Goal: Transaction & Acquisition: Subscribe to service/newsletter

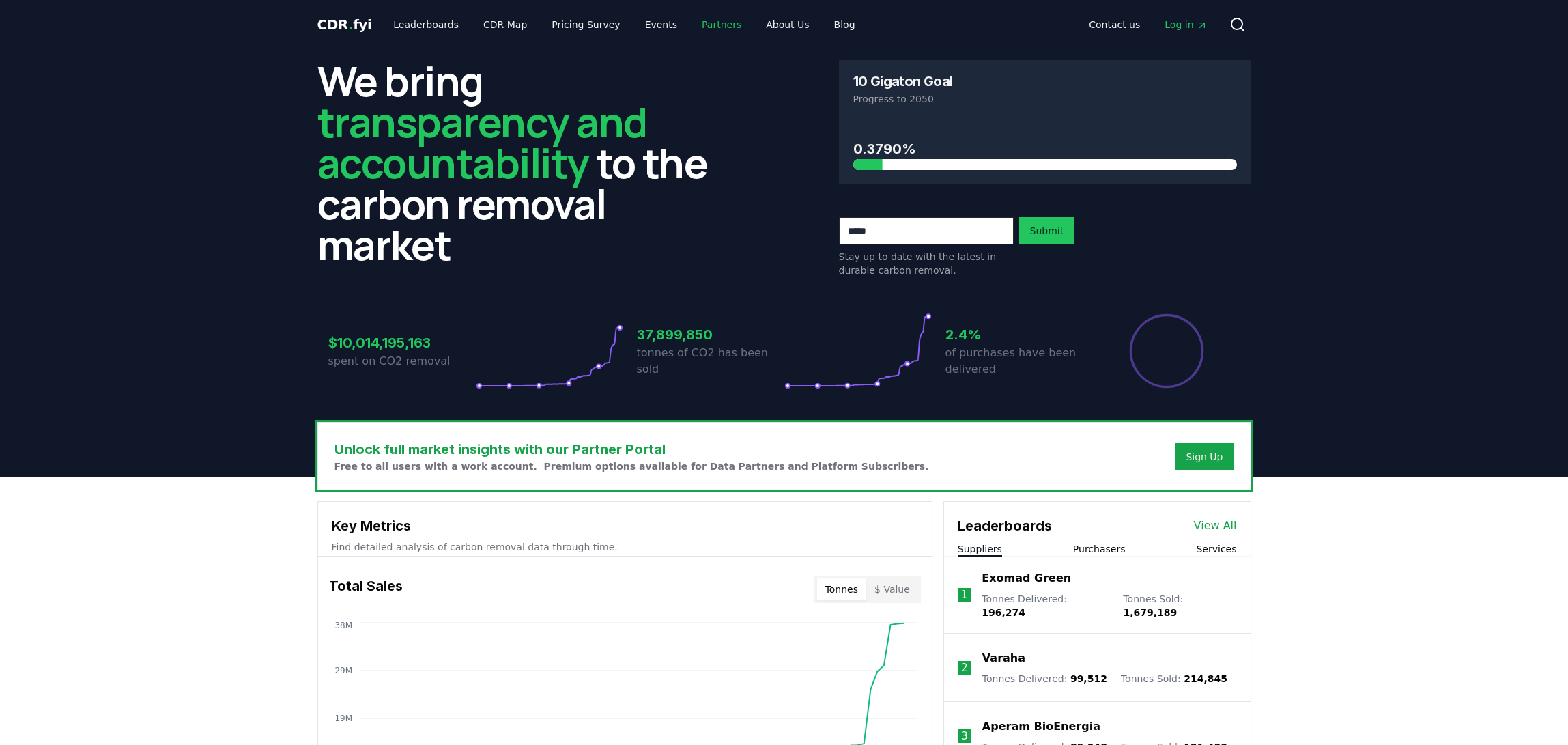
click at [701, 23] on link "Partners" at bounding box center [721, 24] width 61 height 24
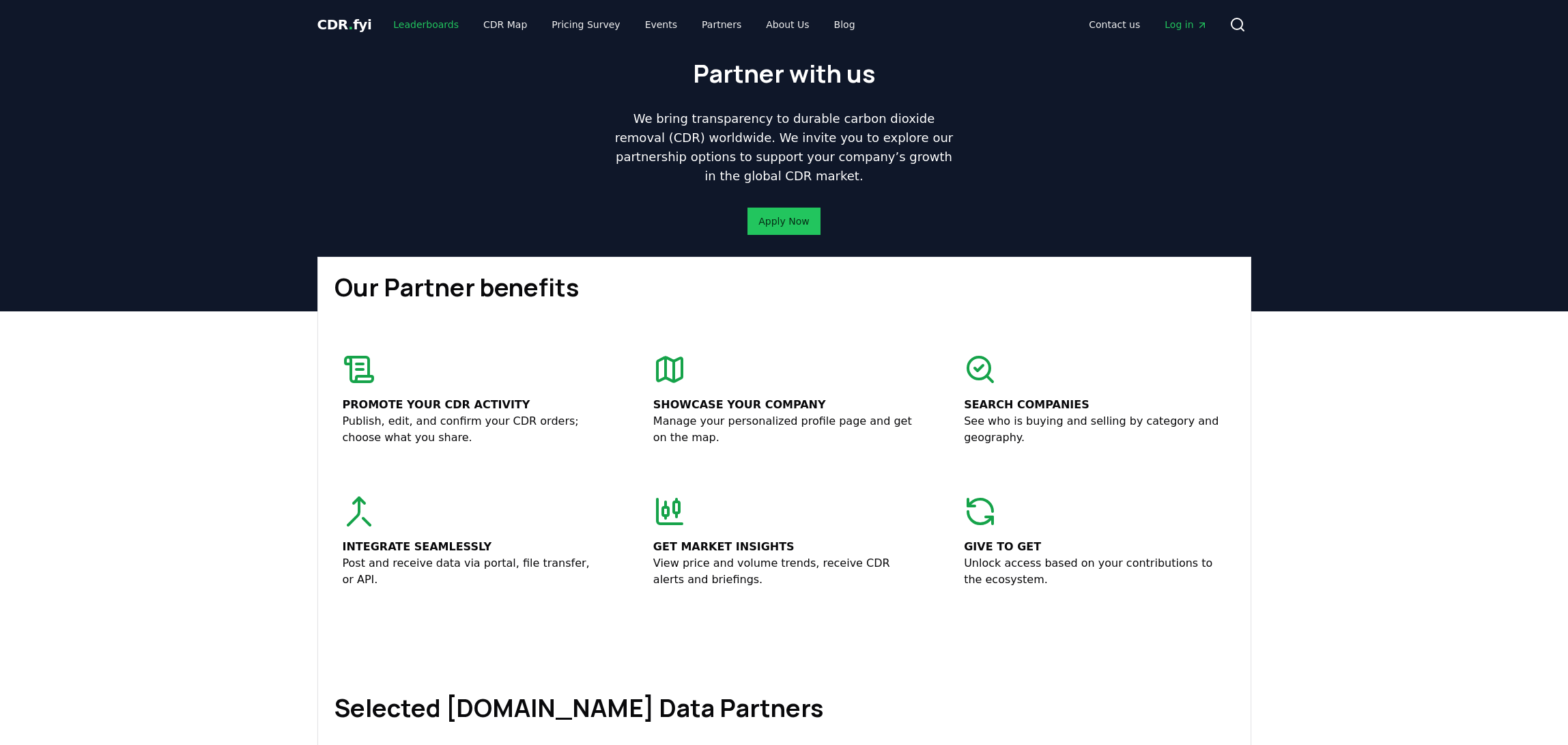
click at [420, 27] on link "Leaderboards" at bounding box center [425, 24] width 87 height 24
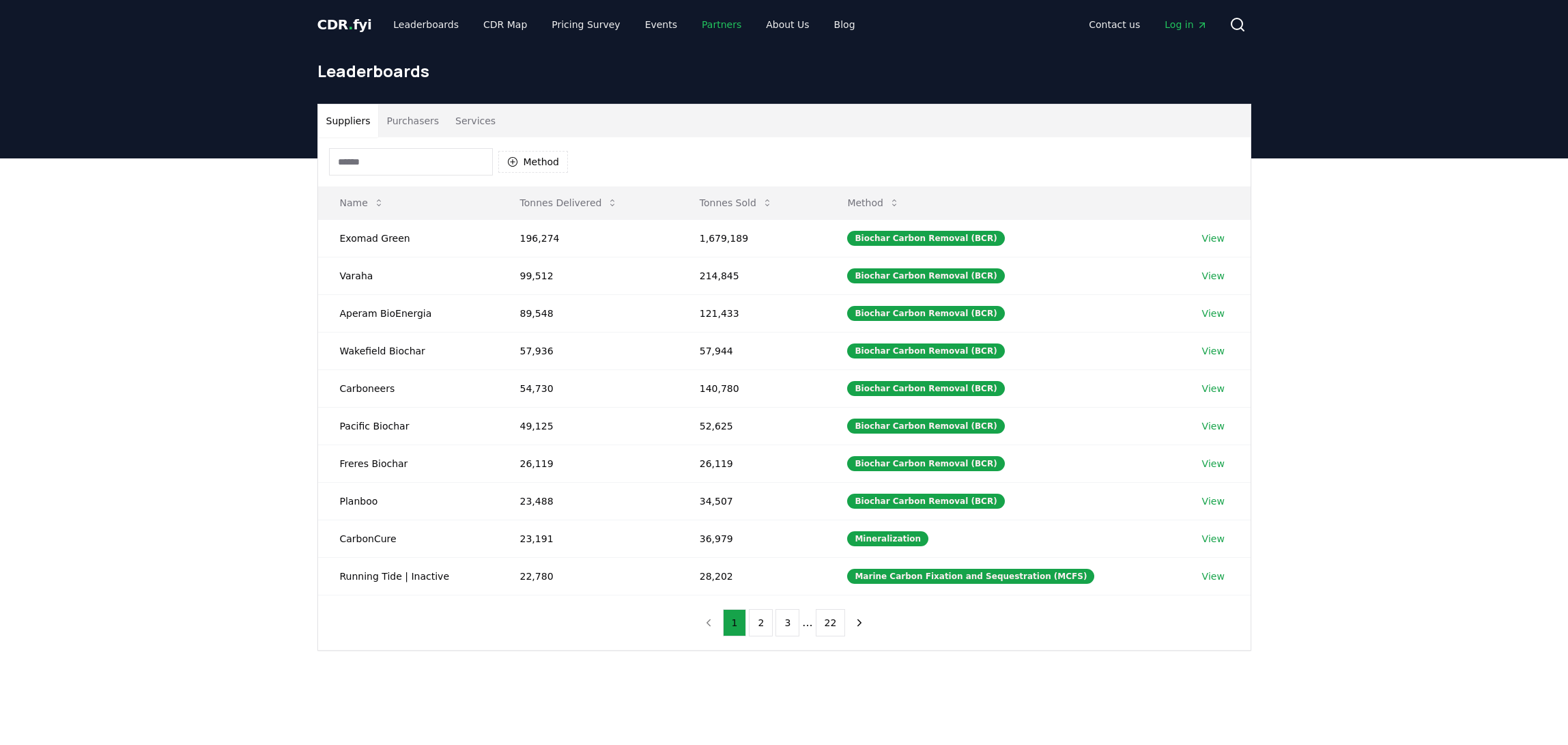
click at [703, 22] on link "Partners" at bounding box center [721, 24] width 61 height 24
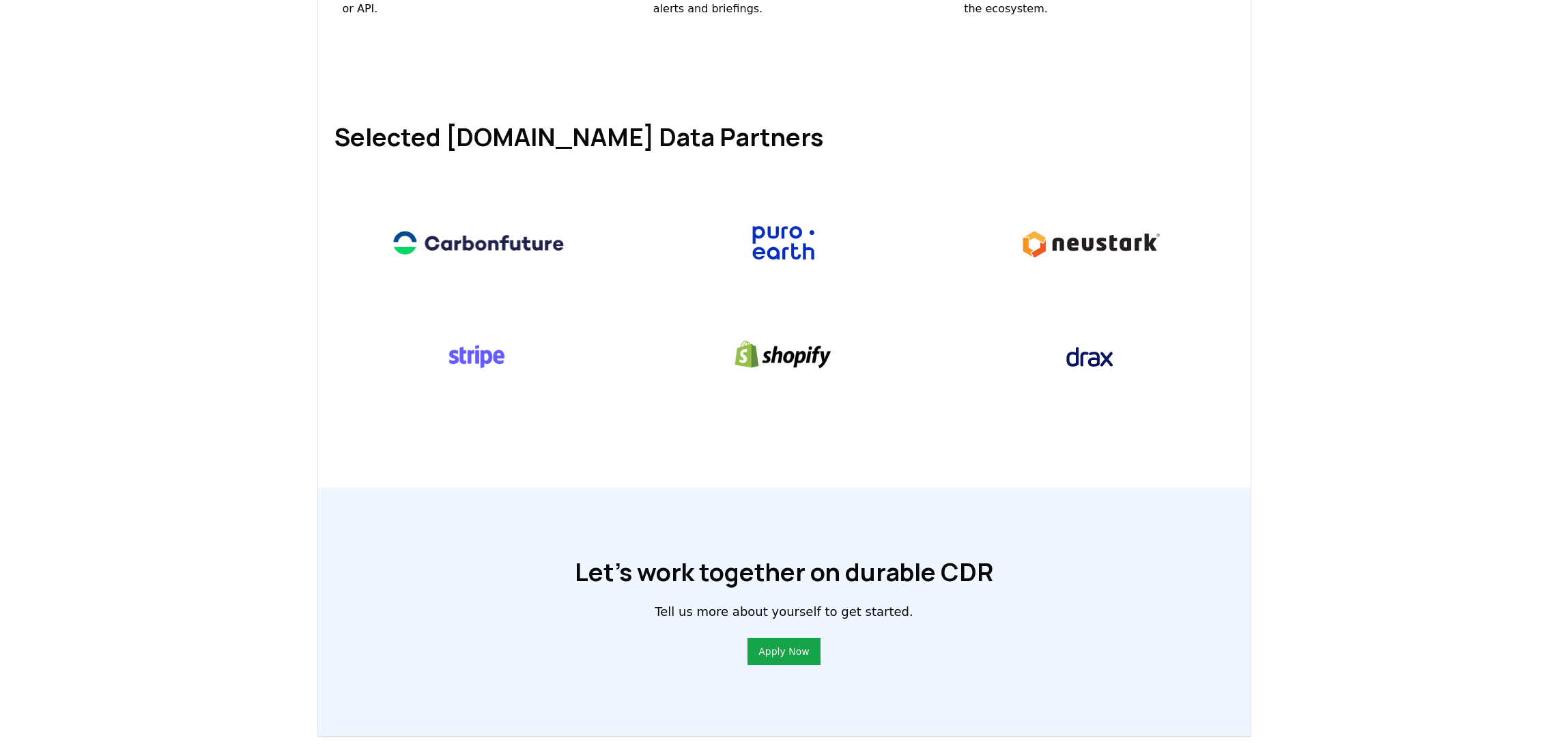
scroll to position [725, 0]
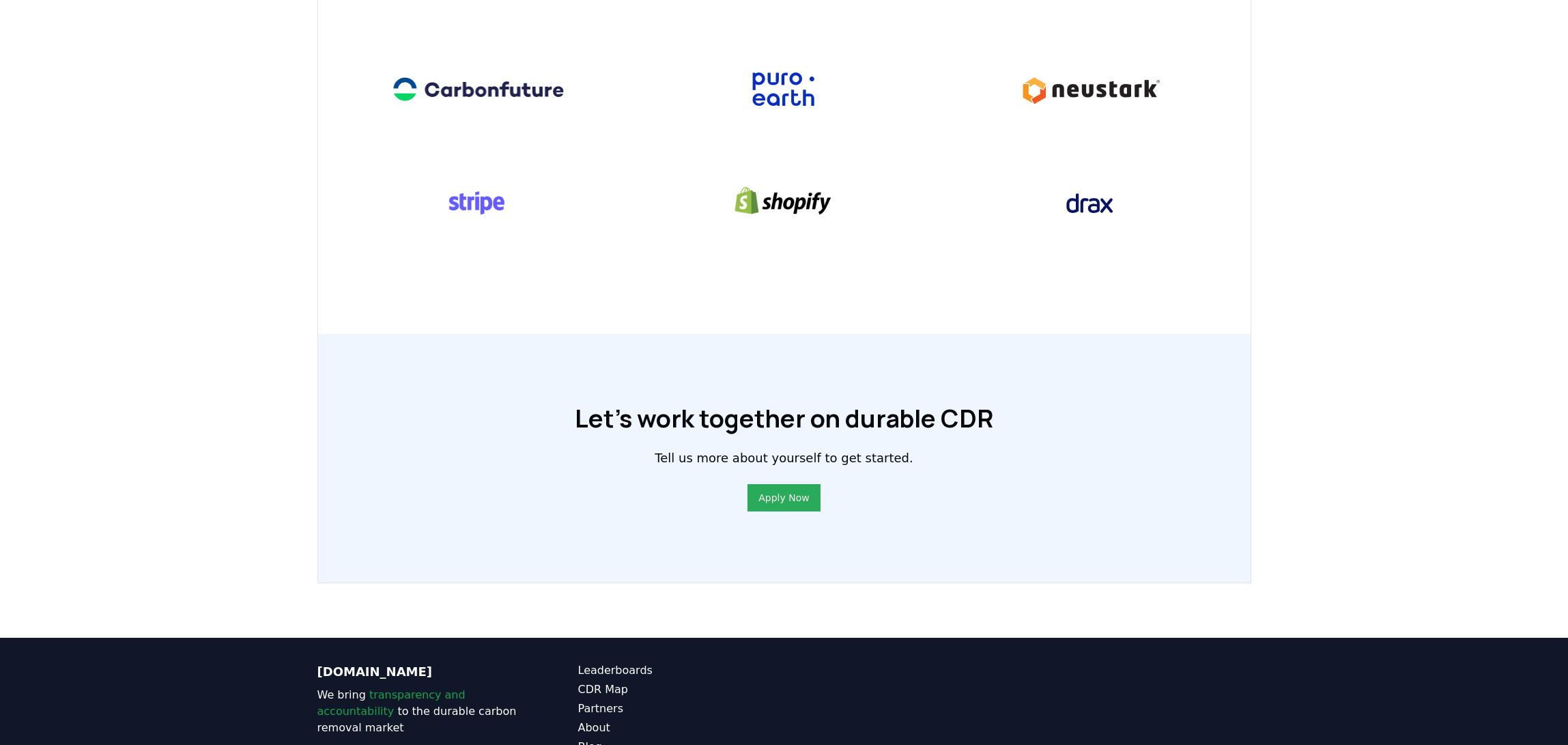
click at [803, 496] on link "Apply Now" at bounding box center [784, 498] width 50 height 14
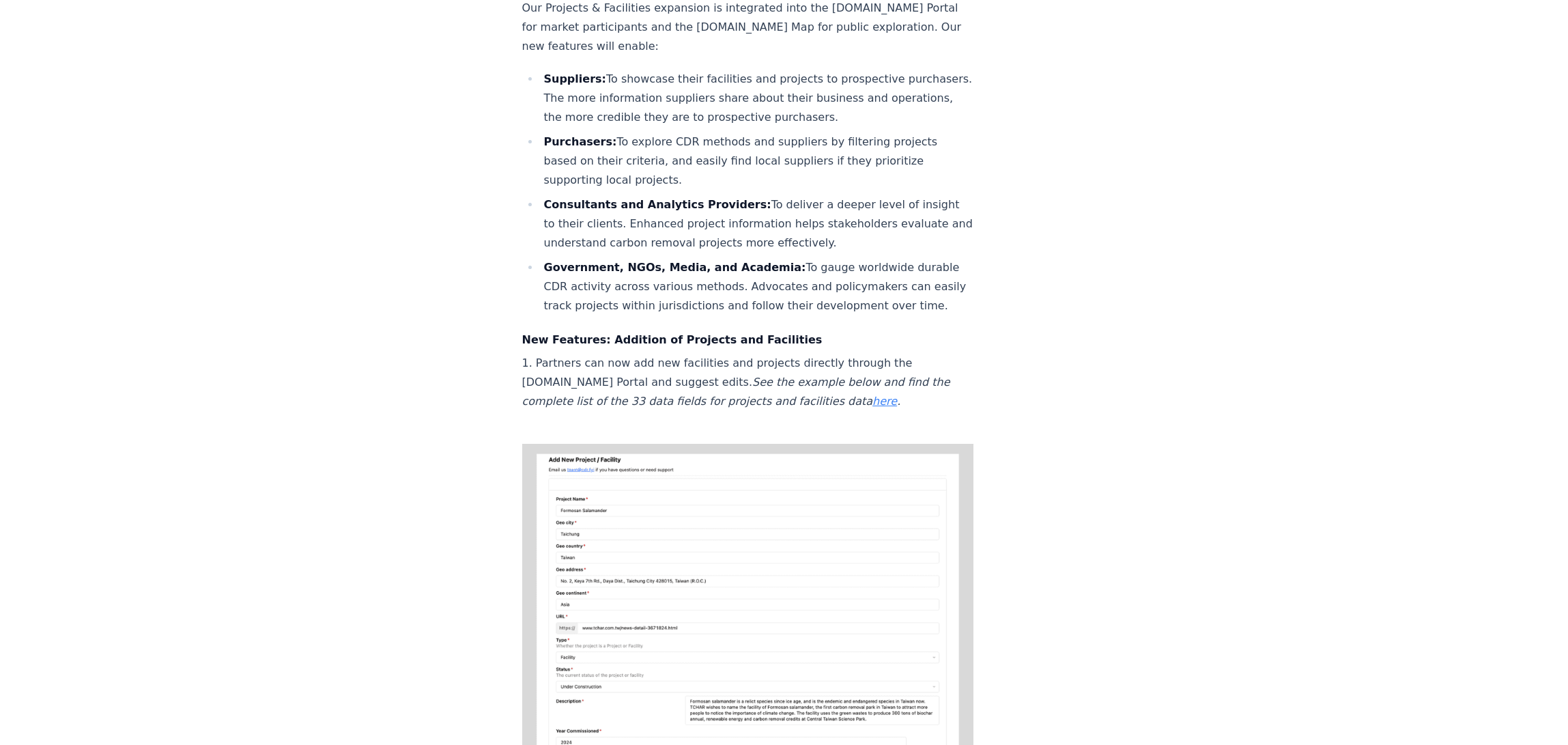
scroll to position [792, 0]
click at [872, 394] on link "here" at bounding box center [884, 400] width 24 height 13
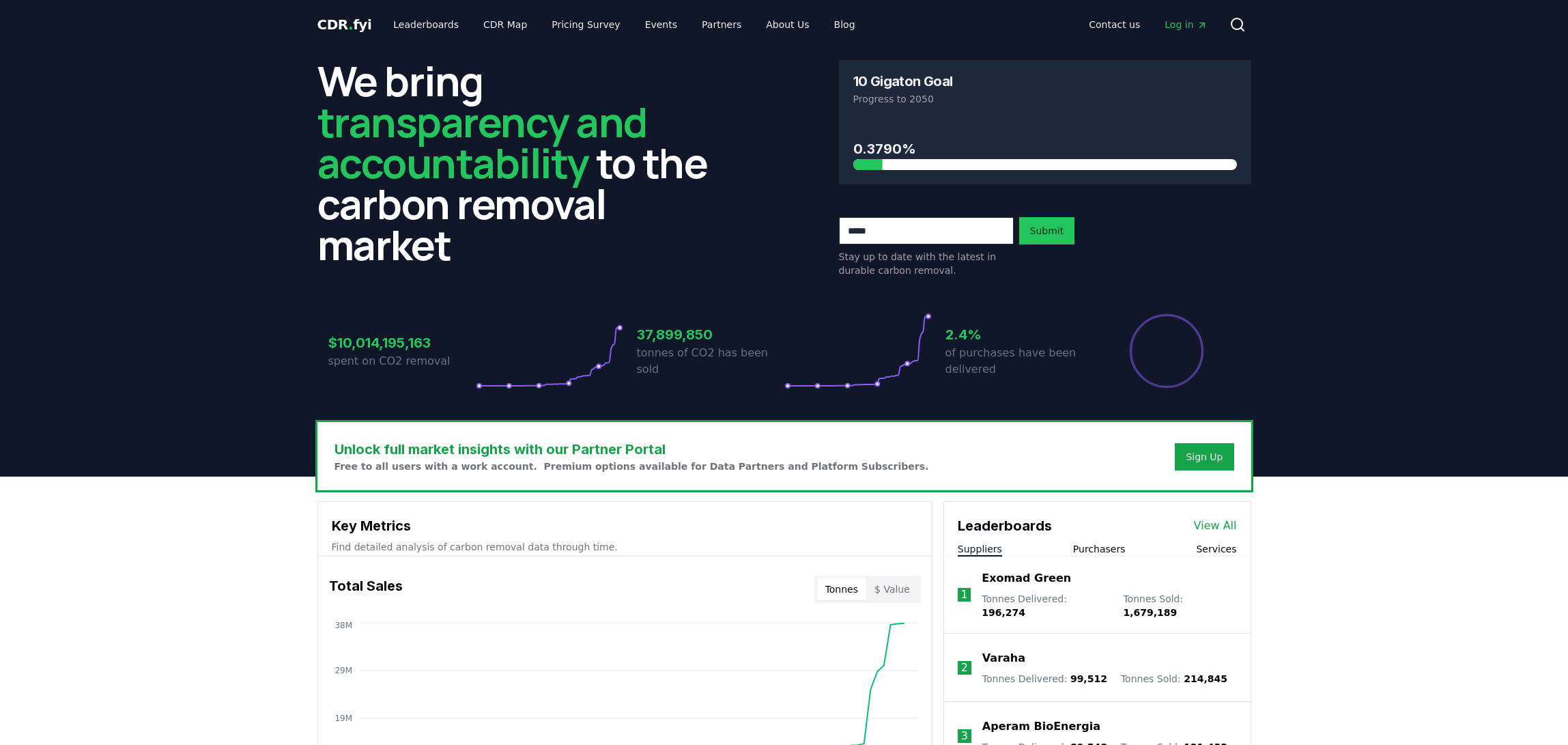
click at [1189, 27] on span "Log in" at bounding box center [1186, 24] width 43 height 14
click at [330, 27] on span "CDR . fyi" at bounding box center [345, 24] width 54 height 16
click at [341, 20] on span "CDR . fyi" at bounding box center [345, 24] width 54 height 16
